Goal: Task Accomplishment & Management: Use online tool/utility

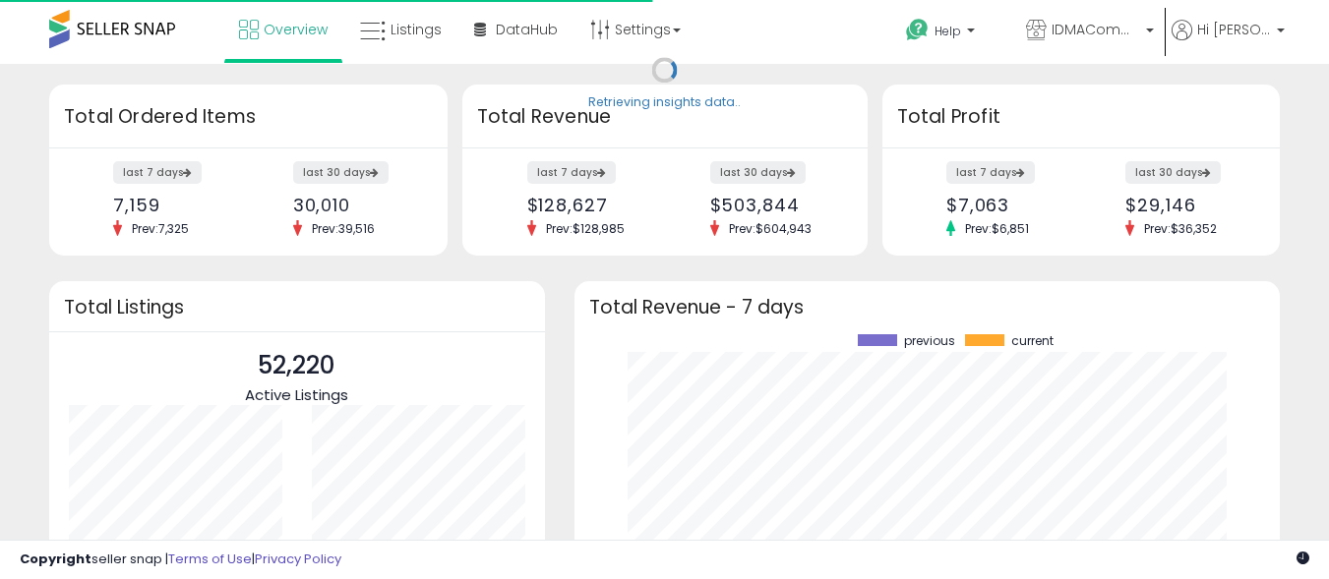
scroll to position [274, 667]
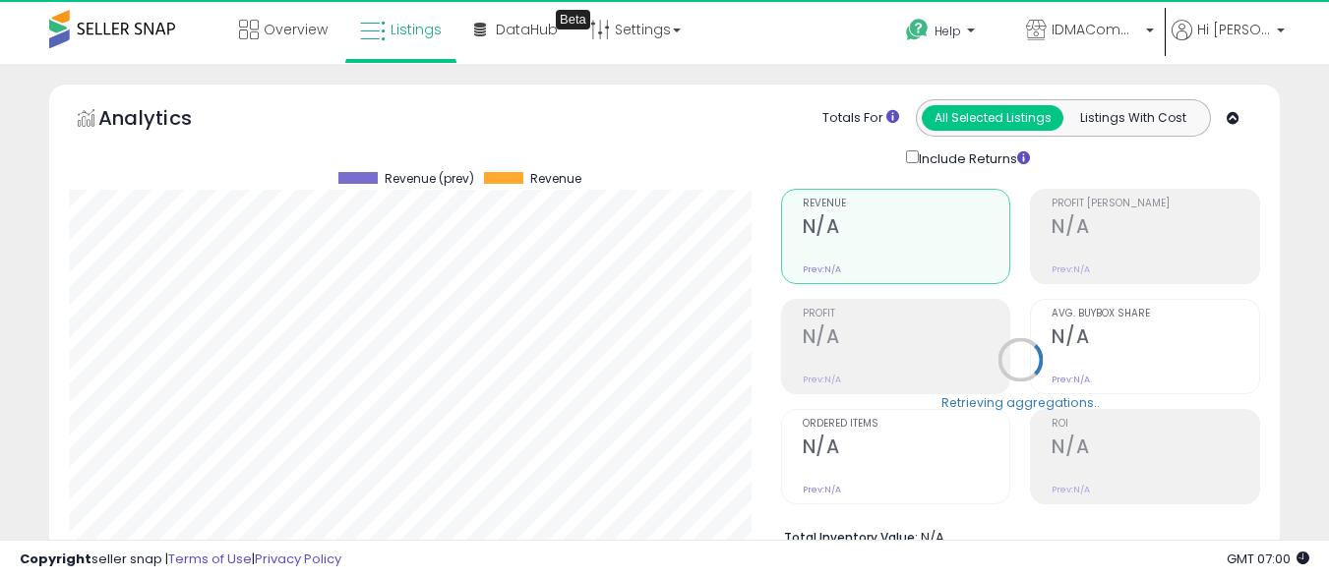
scroll to position [603, 0]
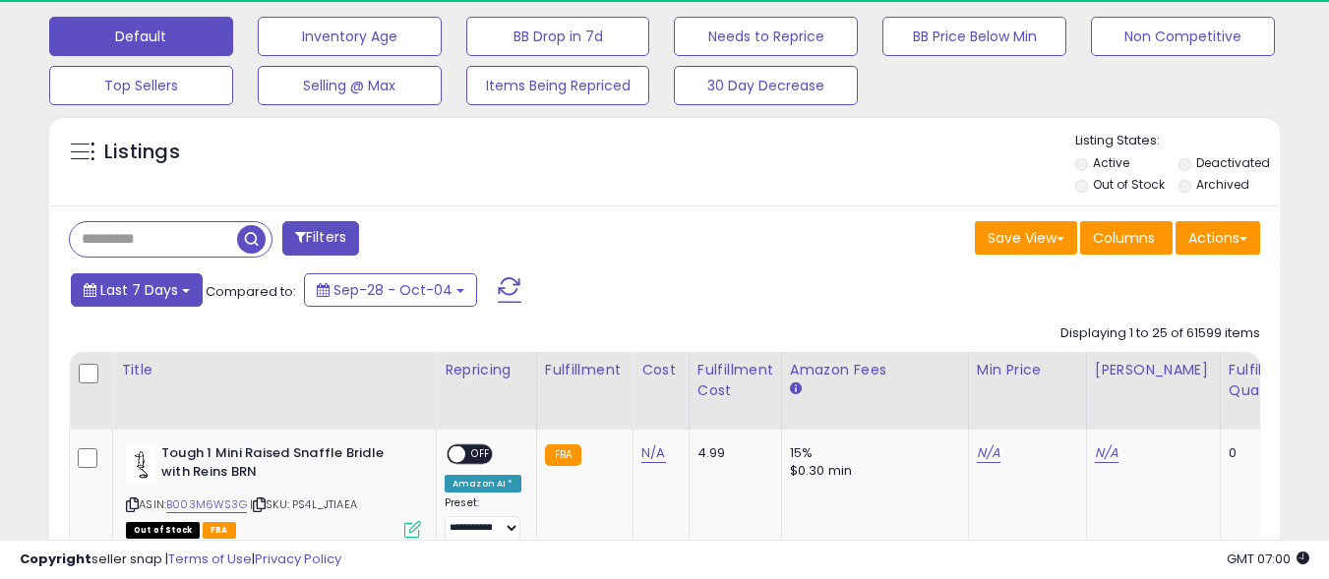
click at [138, 289] on span "Last 7 Days" at bounding box center [139, 290] width 78 height 20
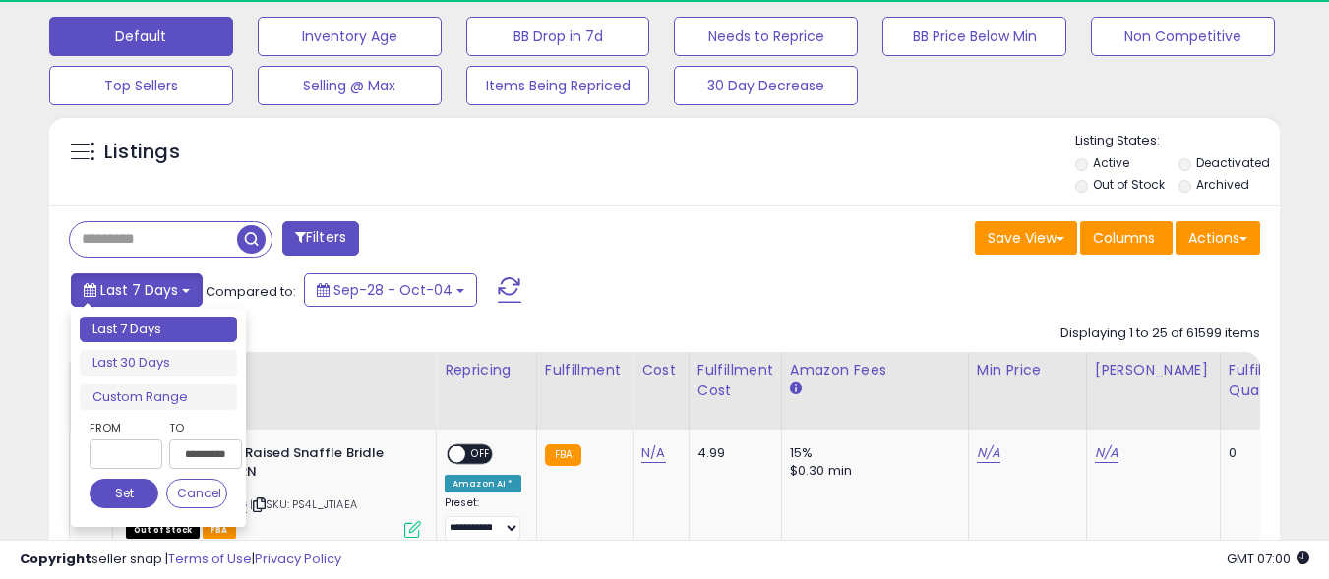
scroll to position [0, 0]
type input "**********"
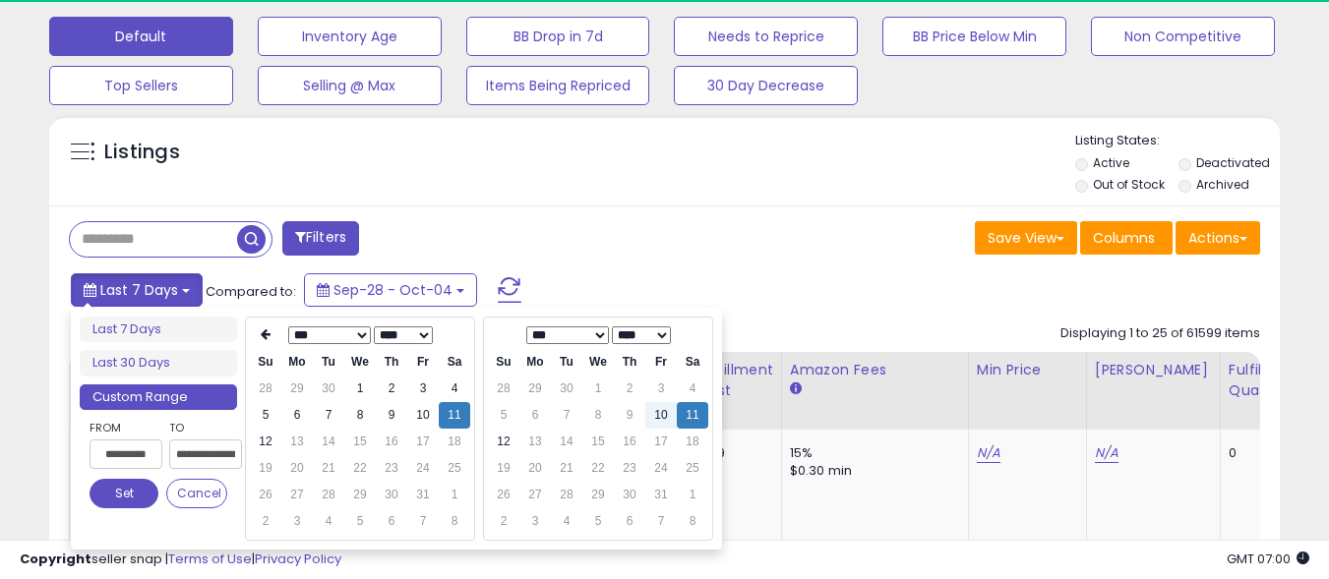
type input "**********"
click at [124, 494] on button "Set" at bounding box center [124, 494] width 69 height 30
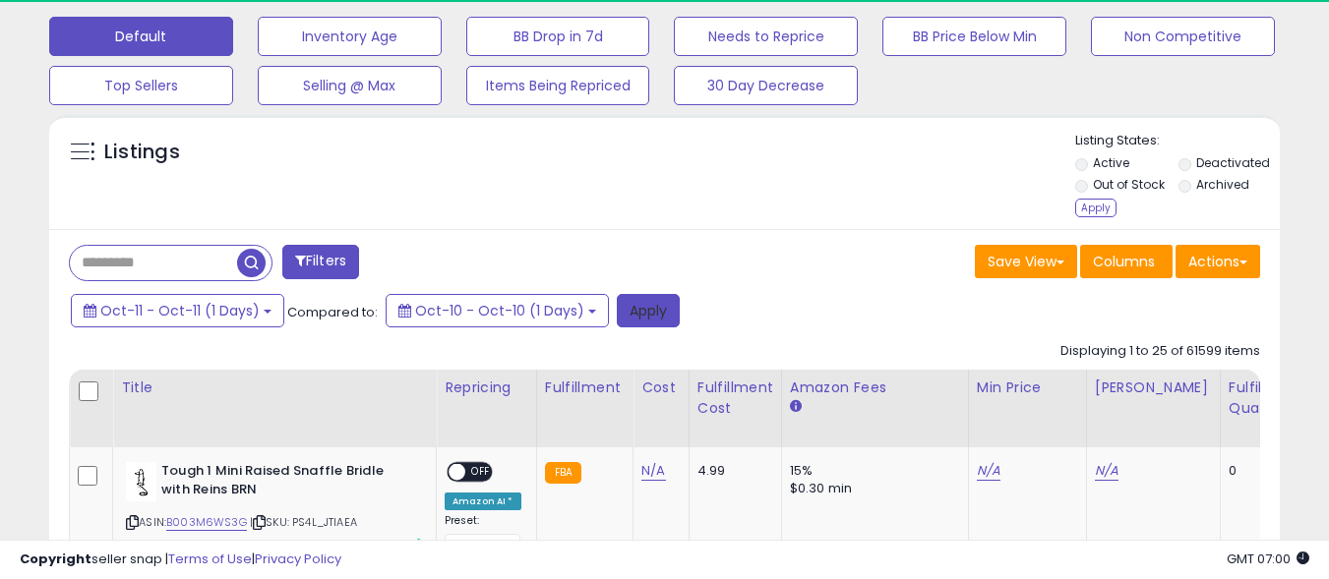
click at [637, 310] on button "Apply" at bounding box center [648, 310] width 63 height 33
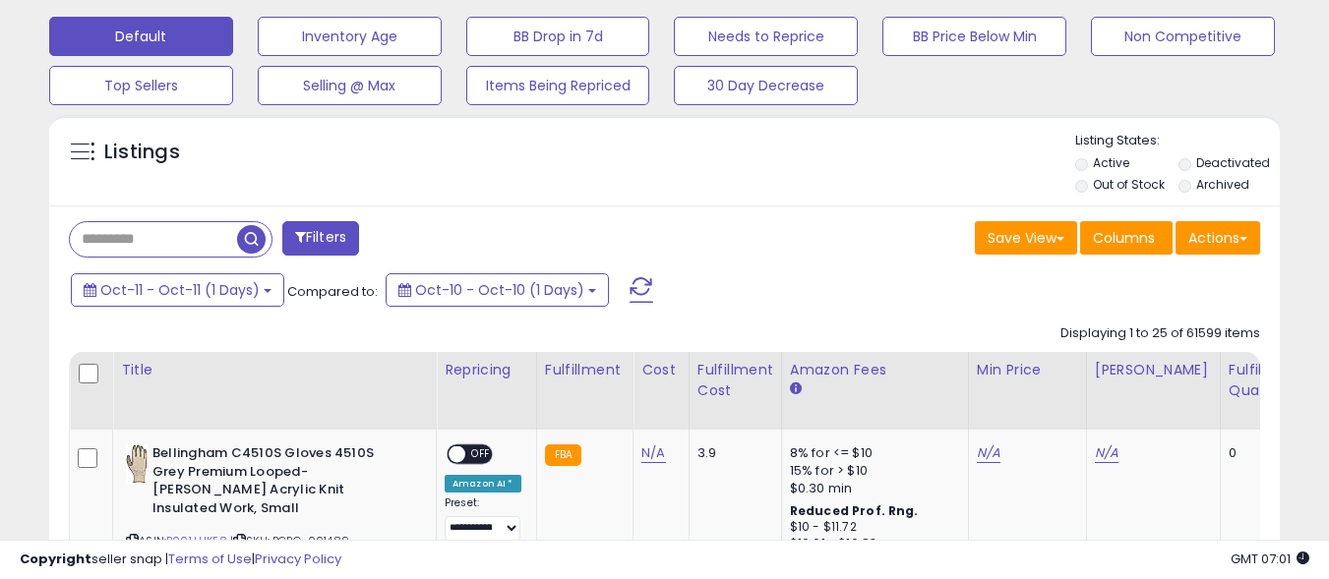
scroll to position [403, 712]
click at [1218, 237] on button "Actions" at bounding box center [1218, 237] width 85 height 33
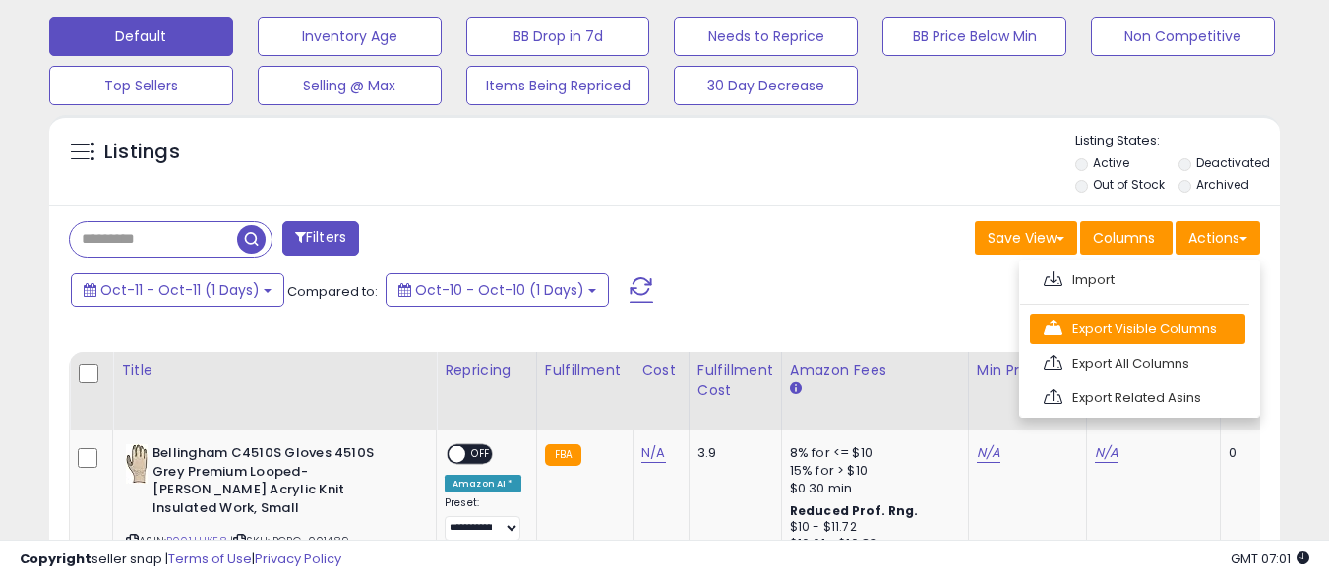
click at [1137, 329] on link "Export Visible Columns" at bounding box center [1137, 329] width 215 height 30
